Goal: Information Seeking & Learning: Learn about a topic

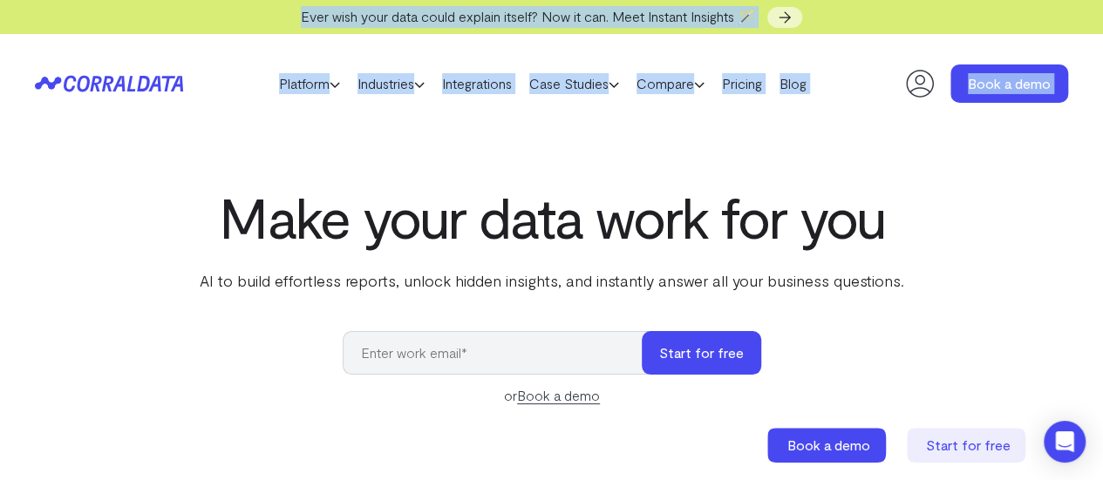
drag, startPoint x: 0, startPoint y: 0, endPoint x: 354, endPoint y: -37, distance: 355.9
click at [573, 92] on link "Case Studies" at bounding box center [574, 84] width 107 height 26
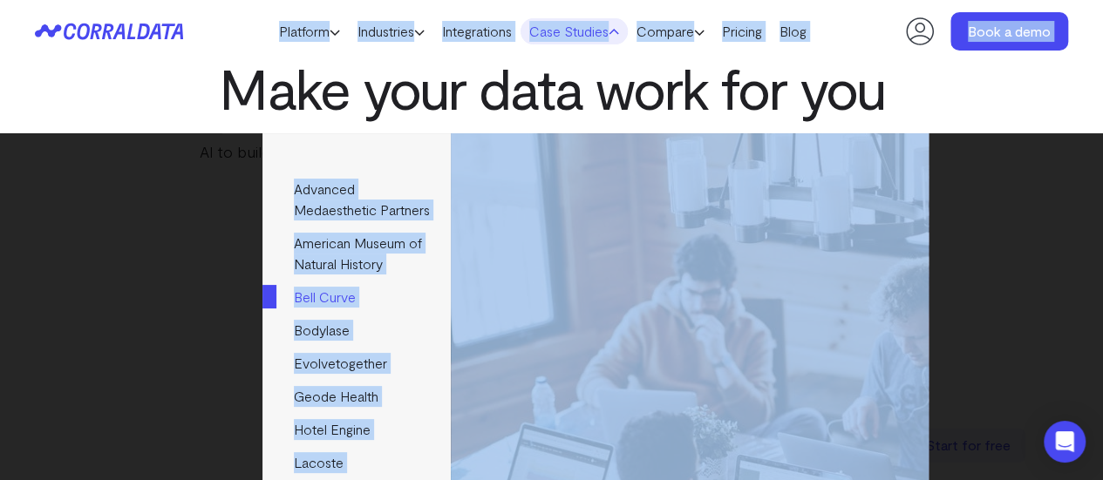
scroll to position [83, 0]
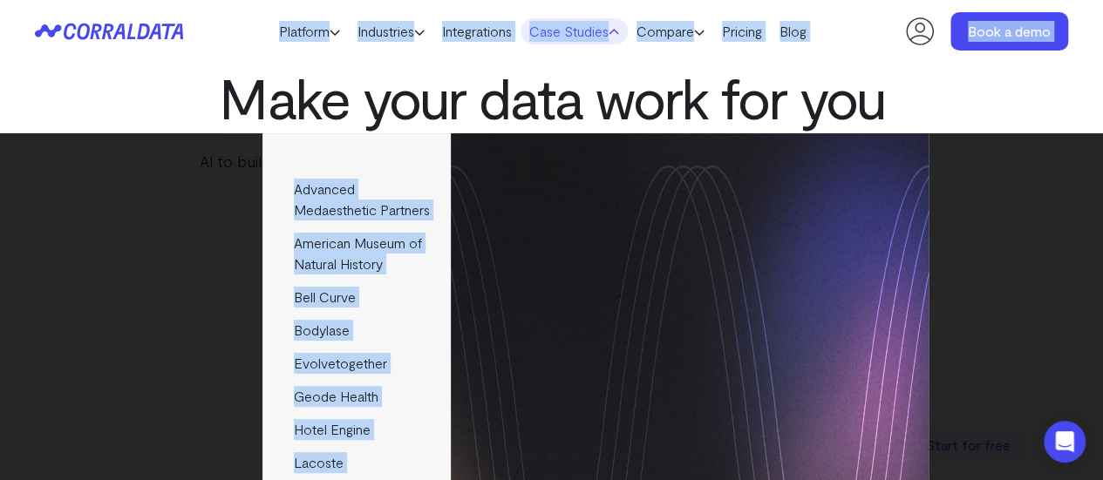
click at [514, 136] on ul "Advanced Medaesthetic Partners See how AMP scaled profitability and enhanced pa…" at bounding box center [595, 425] width 666 height 584
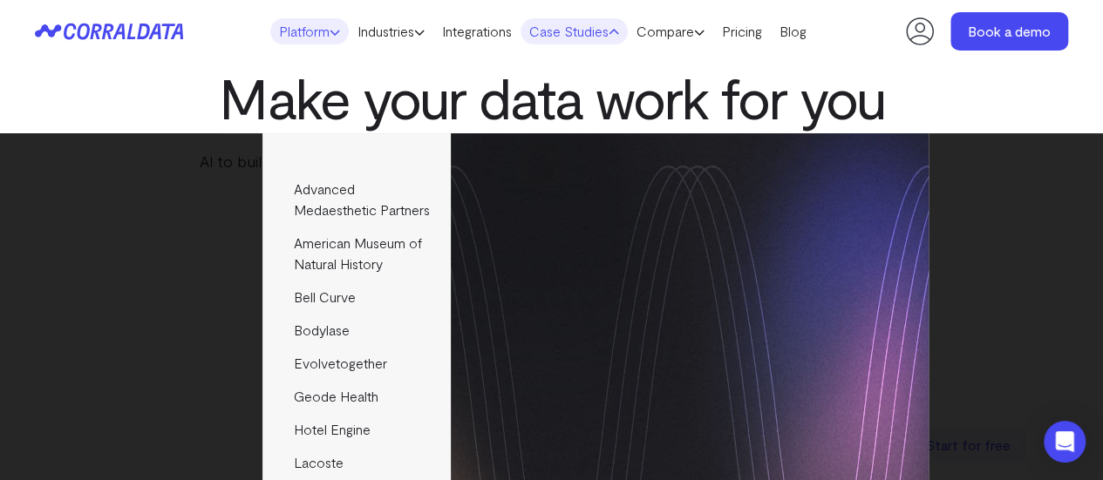
click at [330, 37] on icon at bounding box center [335, 32] width 10 height 10
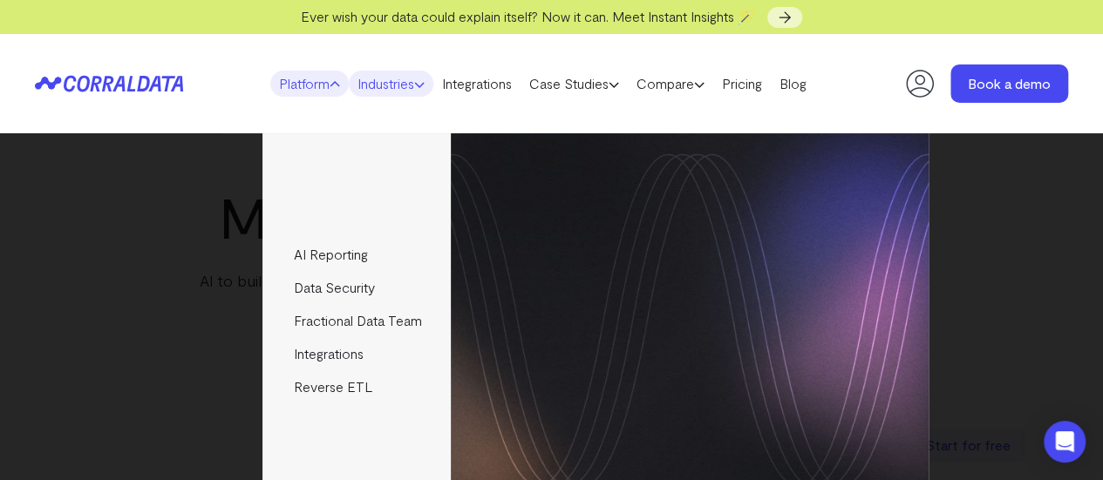
click at [403, 81] on link "Industries" at bounding box center [391, 84] width 85 height 26
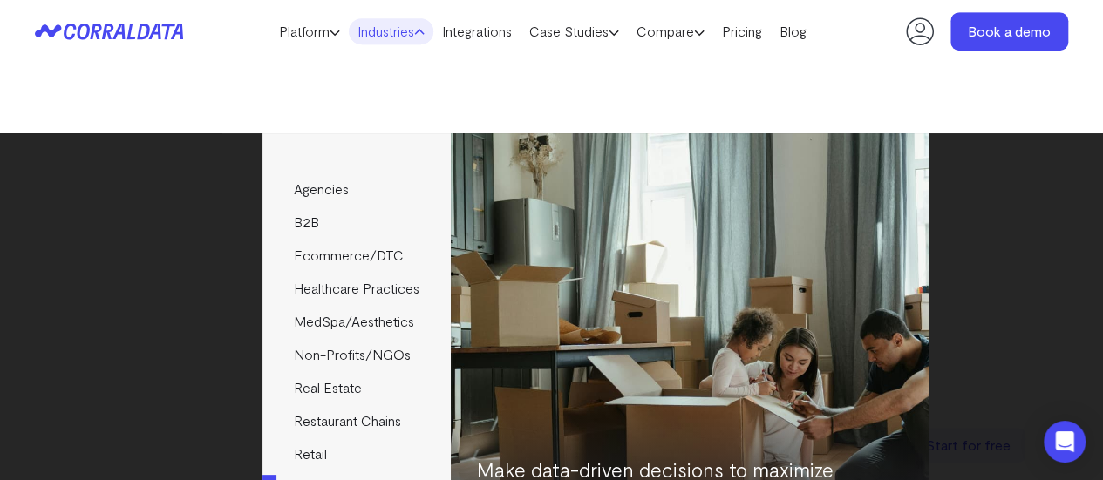
scroll to position [521, 0]
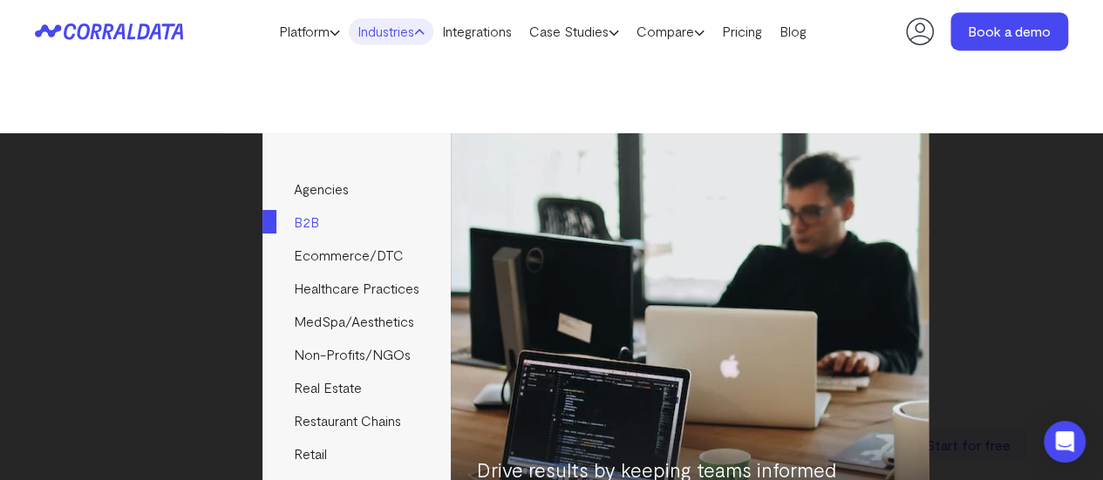
click at [338, 226] on link "B2B" at bounding box center [355, 222] width 187 height 33
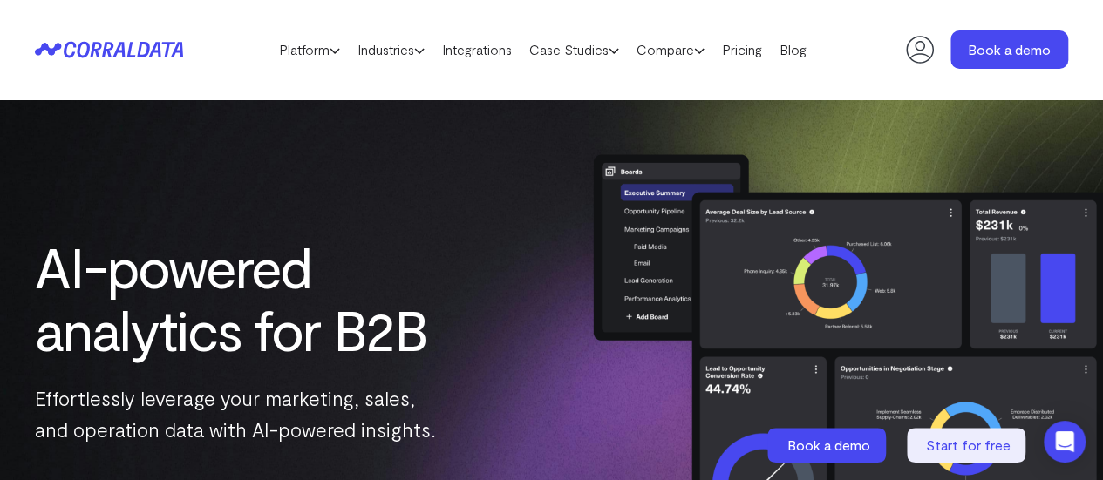
click at [338, 226] on div "AI-powered analytics for B2B Effortlessly leverage your marketing, sales, and o…" at bounding box center [276, 340] width 552 height 262
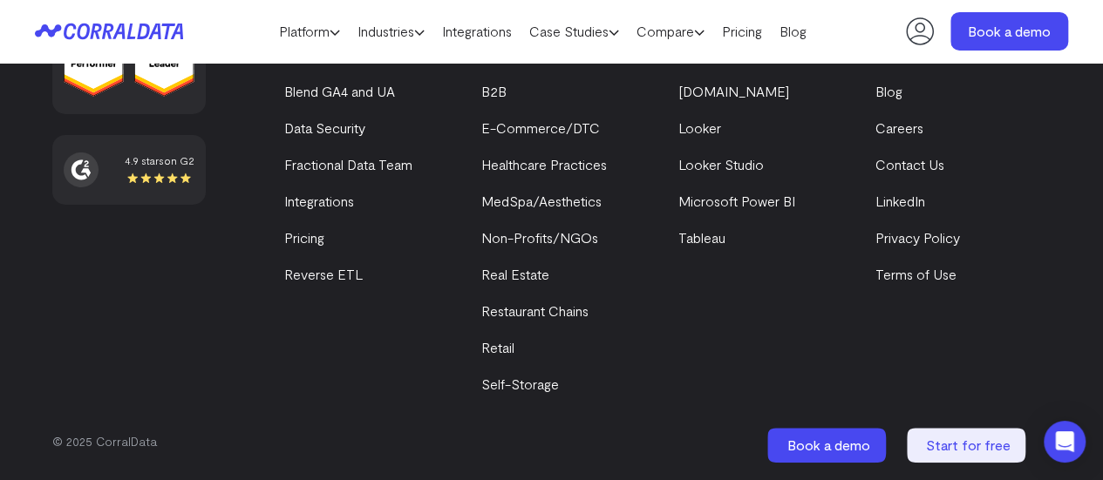
scroll to position [6721, 0]
click at [507, 99] on link "B2B" at bounding box center [493, 91] width 25 height 17
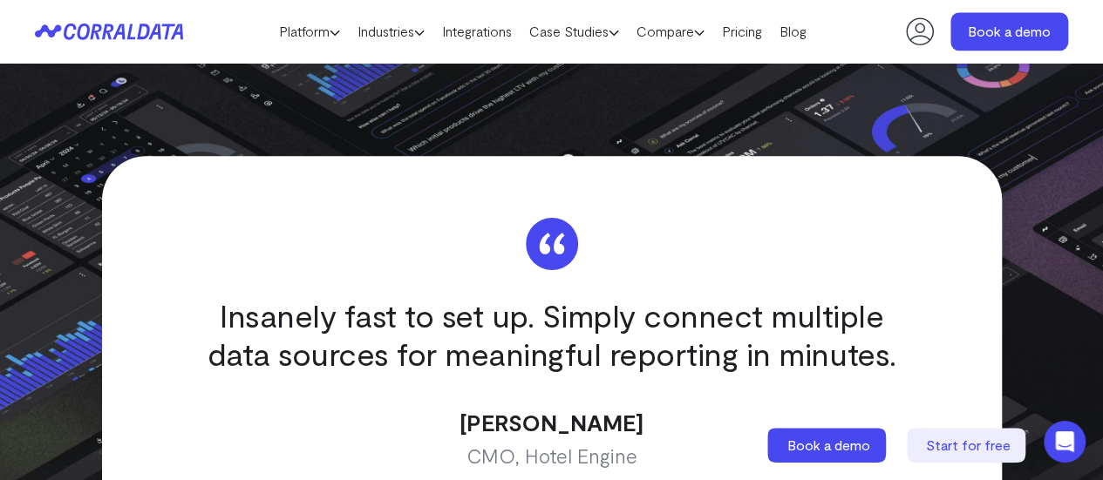
scroll to position [4312, 0]
